Goal: Find specific page/section: Find specific page/section

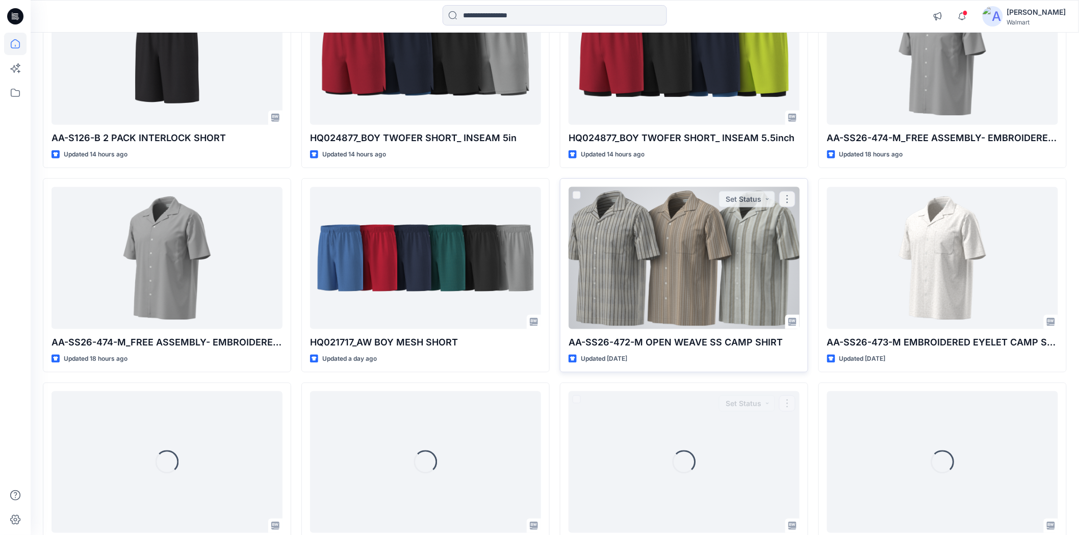
scroll to position [146, 0]
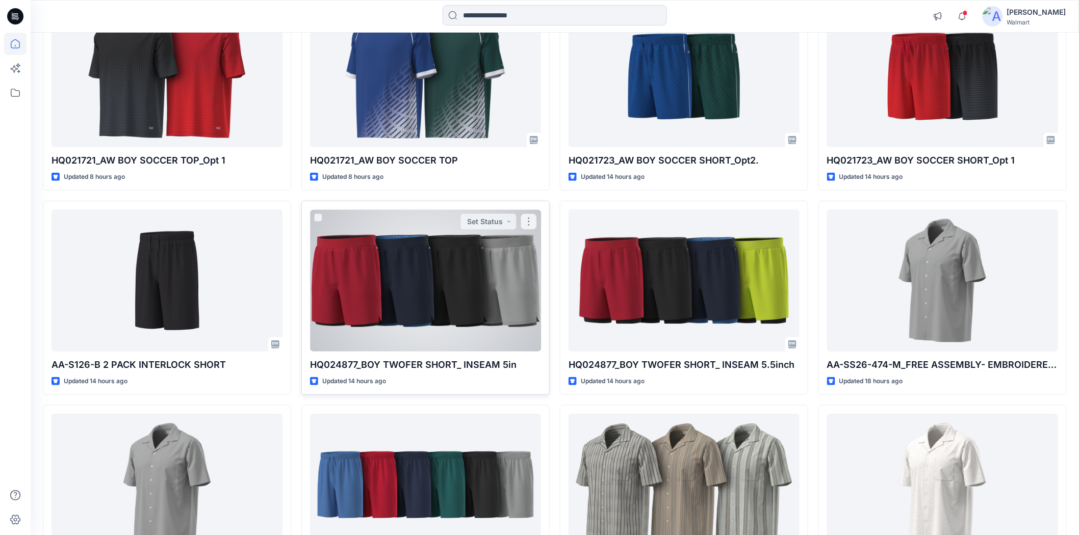
click at [446, 289] on div at bounding box center [425, 281] width 231 height 142
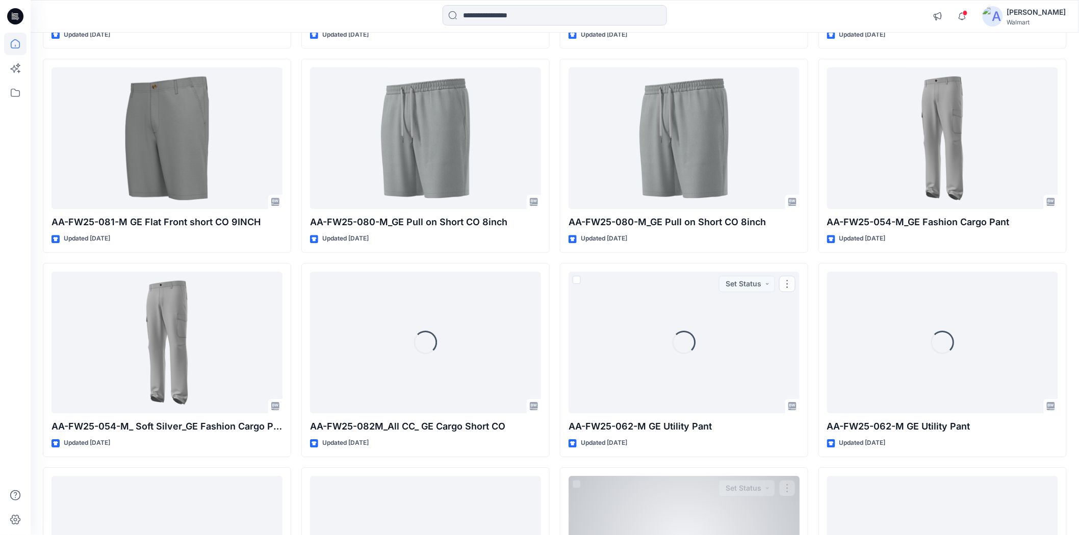
scroll to position [18945, 0]
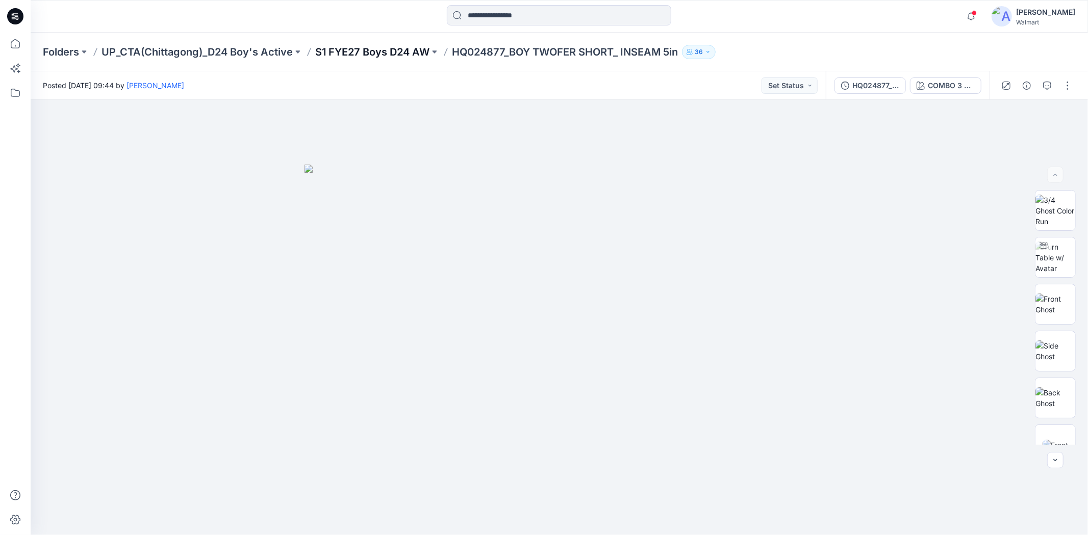
click at [381, 49] on p "S1 FYE27 Boys D24 AW" at bounding box center [372, 52] width 114 height 14
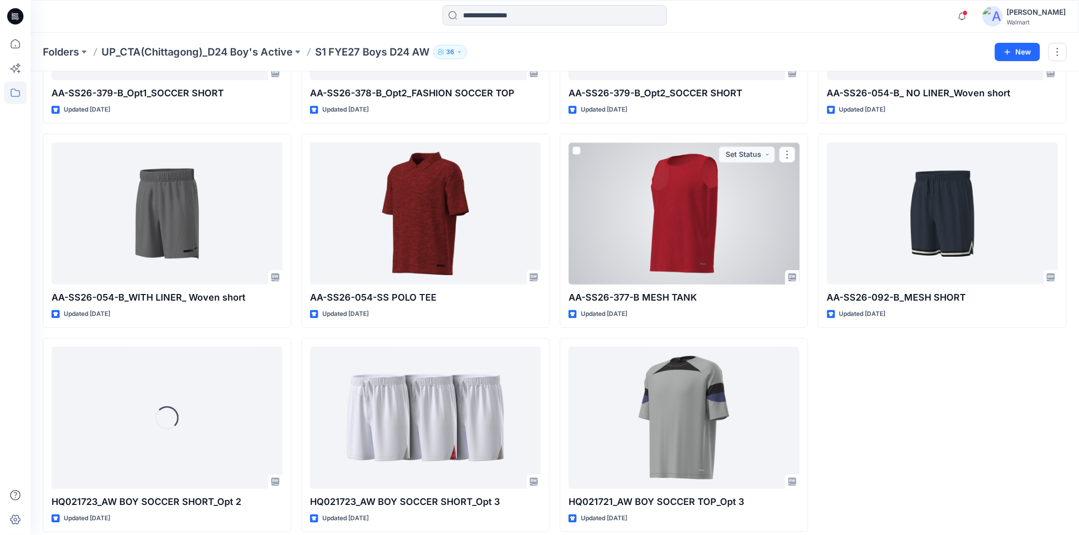
scroll to position [808, 0]
